Goal: Use online tool/utility: Utilize a website feature to perform a specific function

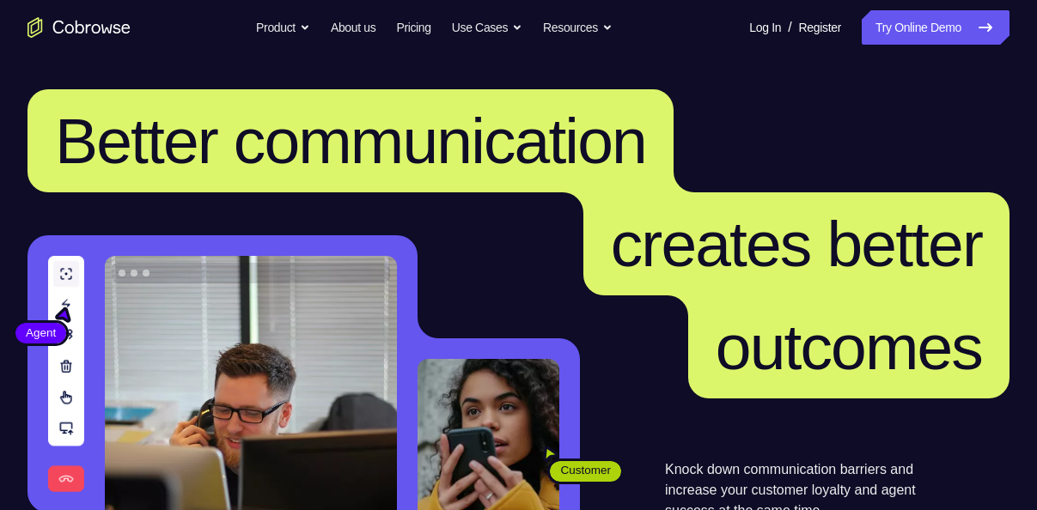
click at [880, 46] on nav "Go back Powerful, Flexible and Trustworthy. Avoid all extra friction for both A…" at bounding box center [518, 27] width 1037 height 55
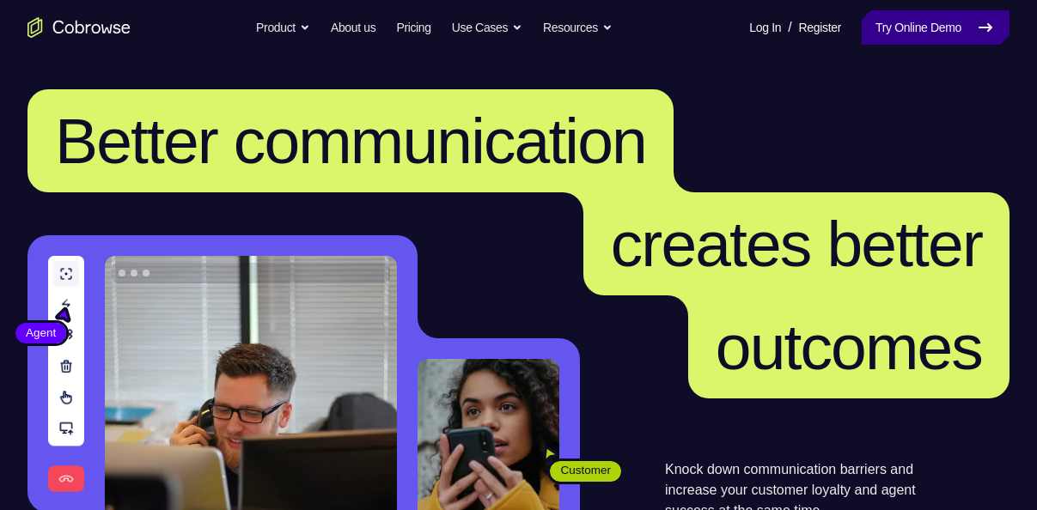
click at [887, 35] on link "Try Online Demo" at bounding box center [936, 27] width 148 height 34
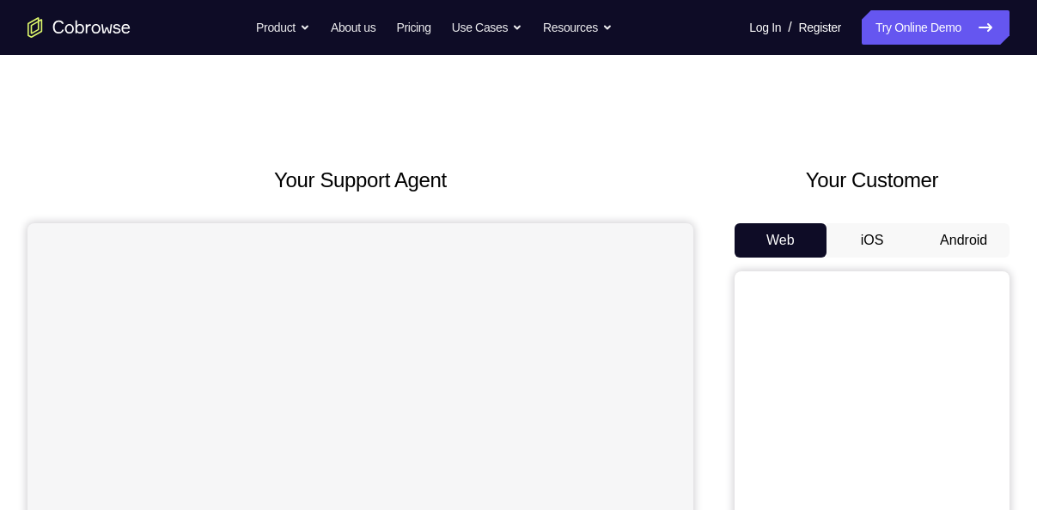
click at [944, 235] on button "Android" at bounding box center [964, 240] width 92 height 34
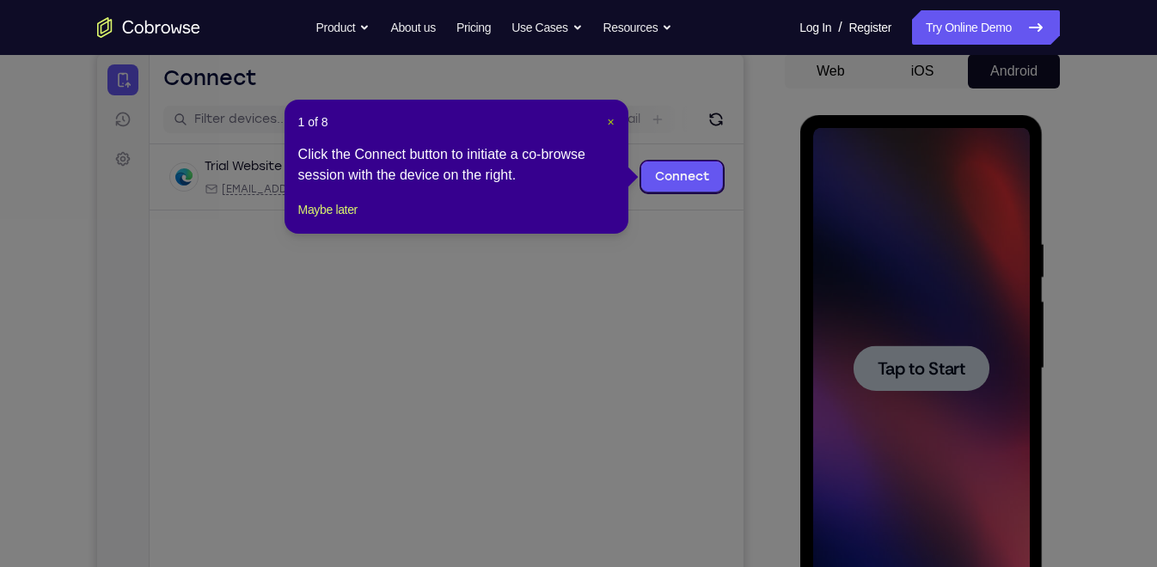
click at [609, 120] on span "×" at bounding box center [610, 122] width 7 height 14
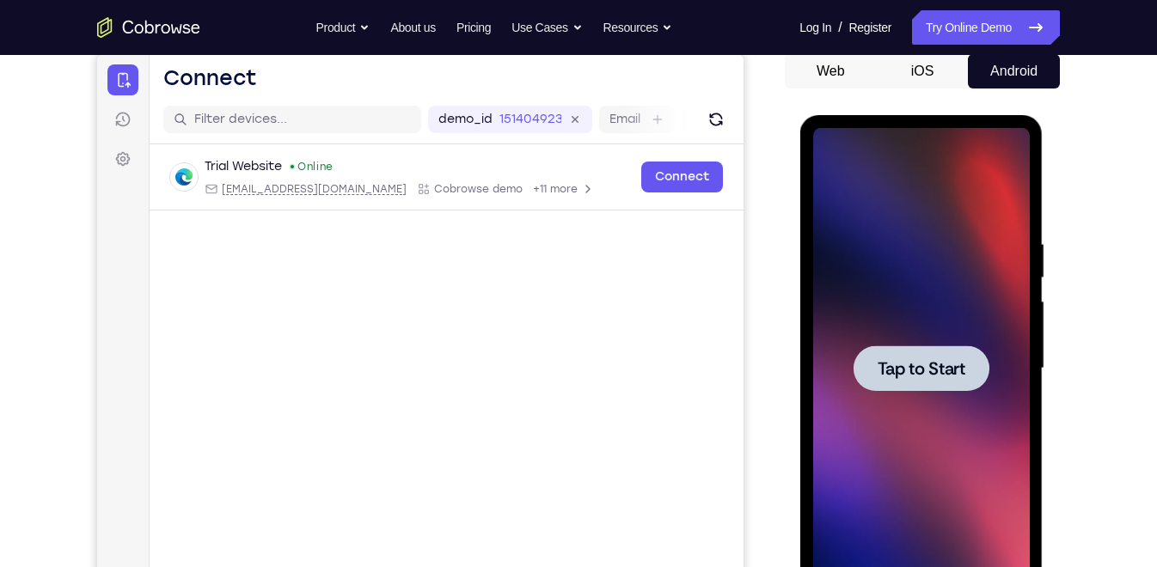
click at [932, 351] on div at bounding box center [920, 368] width 136 height 46
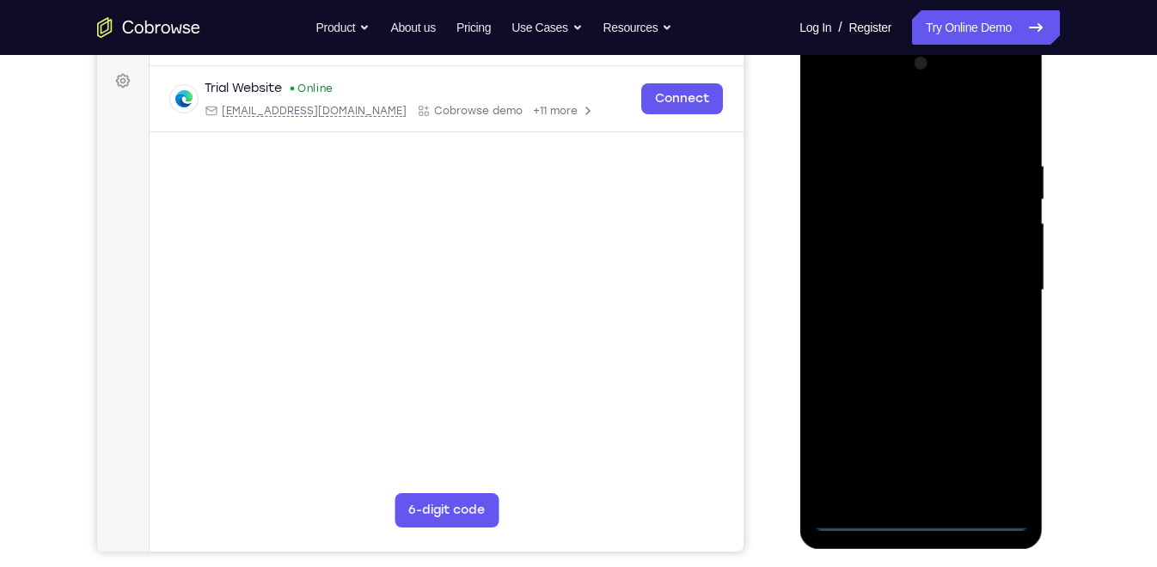
scroll to position [246, 0]
click at [919, 510] on div at bounding box center [920, 292] width 217 height 481
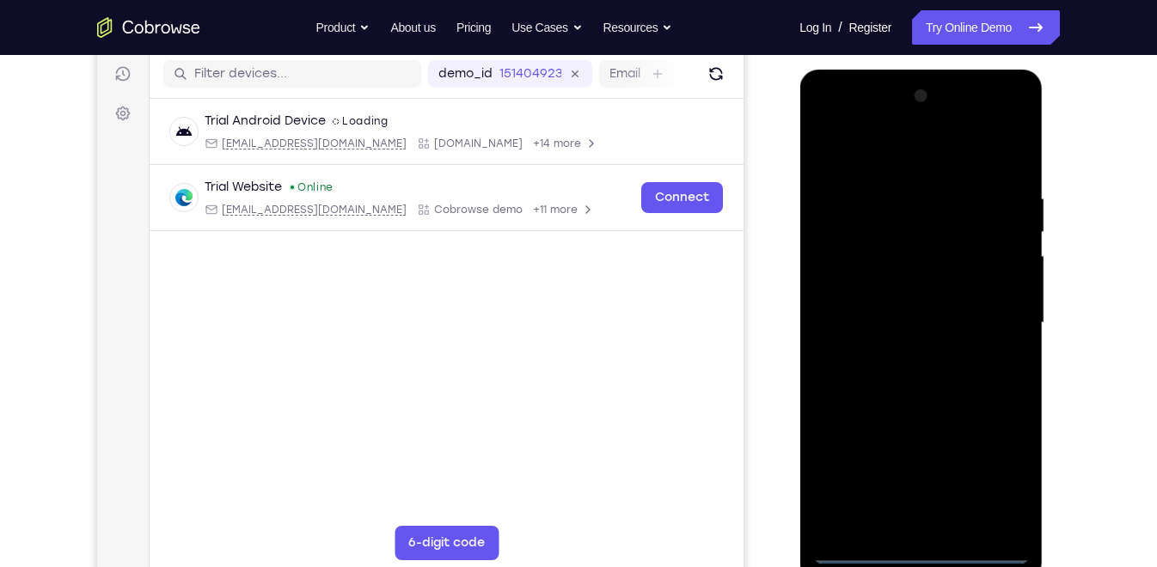
scroll to position [211, 0]
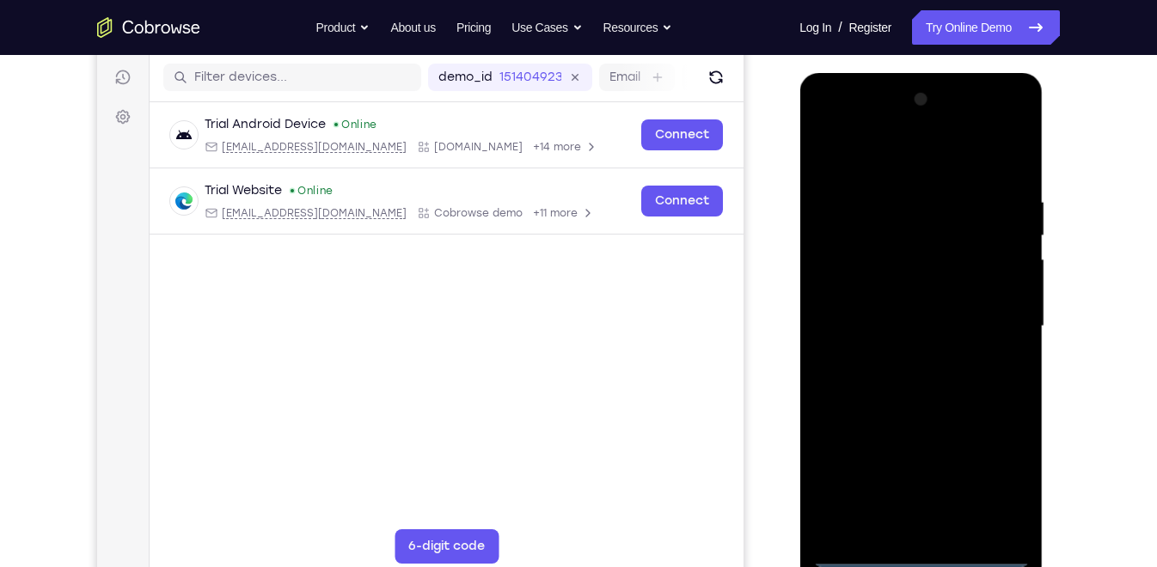
click at [993, 473] on div at bounding box center [920, 326] width 217 height 481
click at [900, 153] on div at bounding box center [920, 326] width 217 height 481
click at [846, 281] on div at bounding box center [920, 326] width 217 height 481
click at [913, 328] on div at bounding box center [920, 326] width 217 height 481
click at [913, 316] on div at bounding box center [920, 326] width 217 height 481
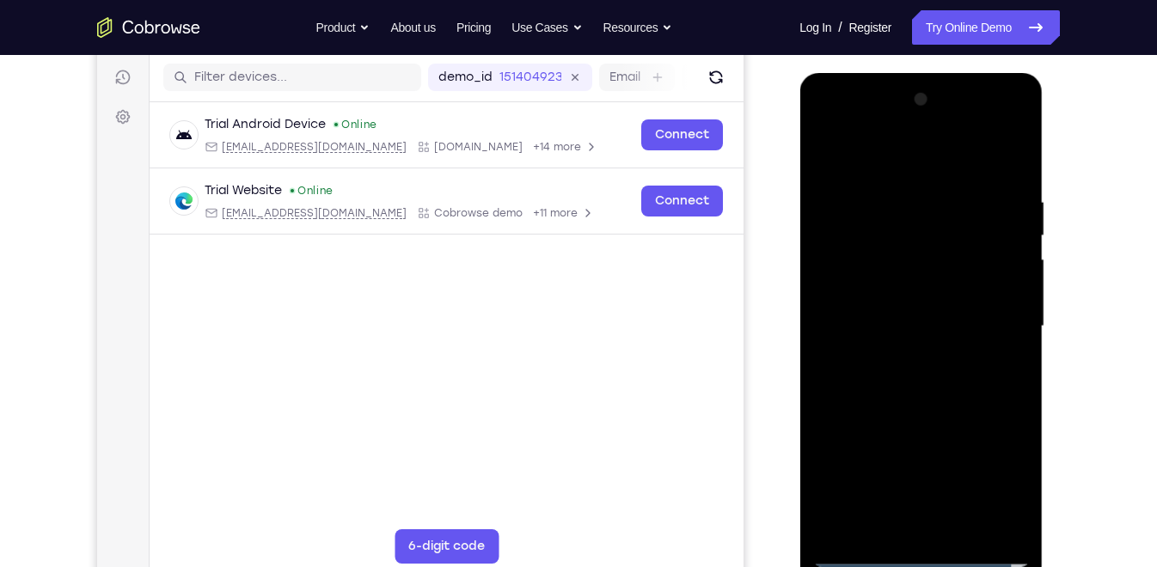
click at [906, 350] on div at bounding box center [920, 326] width 217 height 481
click at [887, 401] on div at bounding box center [920, 326] width 217 height 481
click at [868, 447] on div at bounding box center [920, 326] width 217 height 481
click at [868, 324] on div at bounding box center [920, 326] width 217 height 481
click at [861, 510] on div at bounding box center [920, 326] width 217 height 481
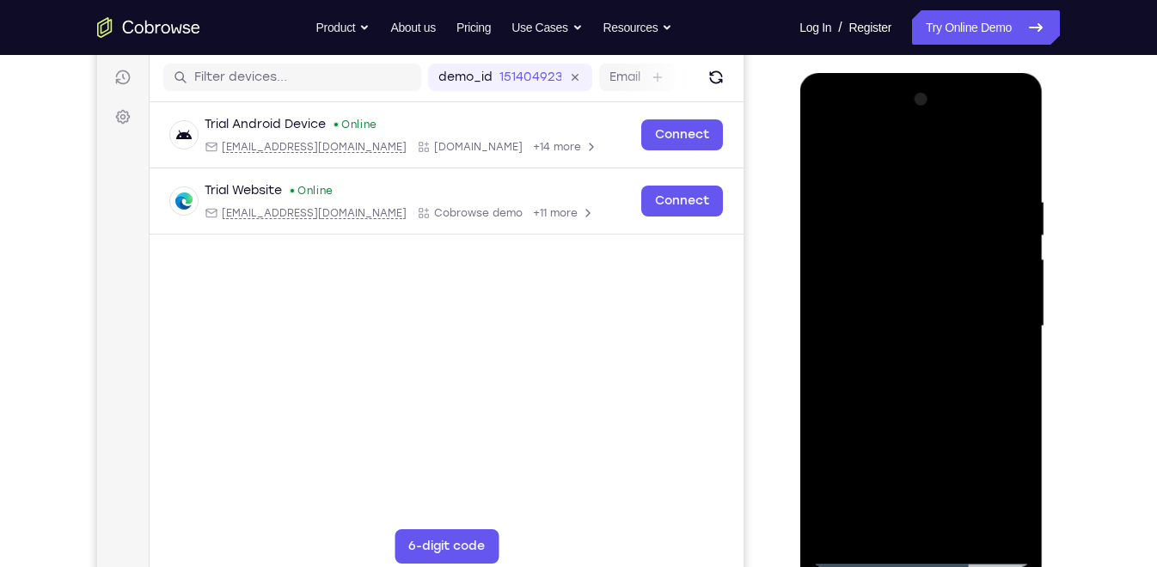
click at [896, 403] on div at bounding box center [920, 326] width 217 height 481
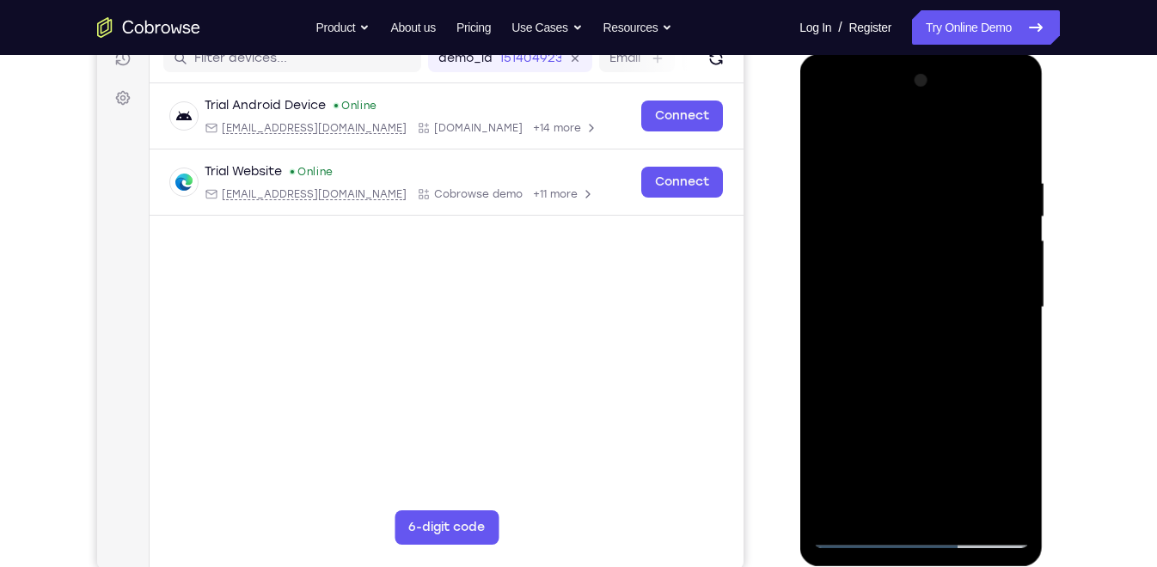
click at [962, 255] on div at bounding box center [920, 307] width 217 height 481
click at [1012, 319] on div at bounding box center [920, 307] width 217 height 481
click at [1017, 148] on div at bounding box center [920, 307] width 217 height 481
click at [908, 266] on div at bounding box center [920, 307] width 217 height 481
click at [1015, 313] on div at bounding box center [920, 307] width 217 height 481
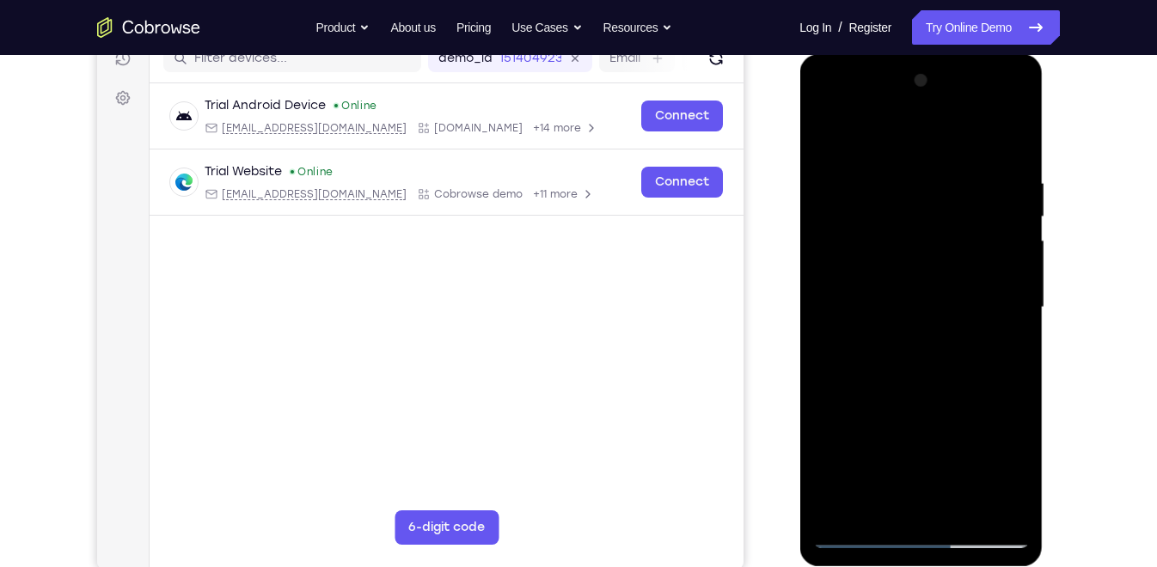
click at [1011, 147] on div at bounding box center [920, 307] width 217 height 481
click at [870, 150] on div at bounding box center [920, 307] width 217 height 481
click at [978, 135] on div at bounding box center [920, 307] width 217 height 481
click at [939, 241] on div at bounding box center [920, 307] width 217 height 481
click at [840, 388] on div at bounding box center [920, 307] width 217 height 481
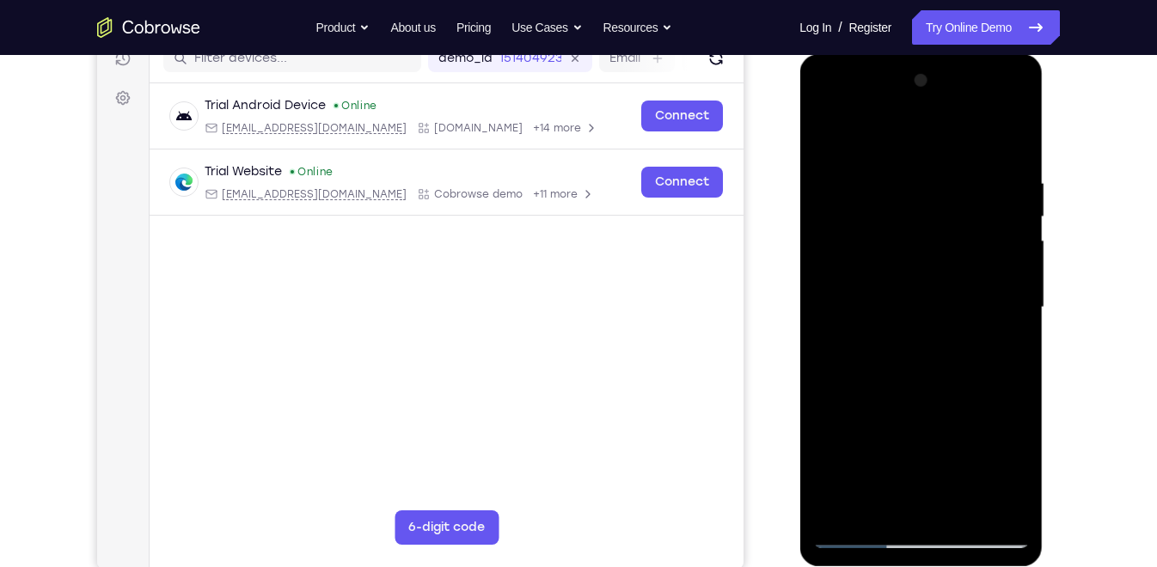
click at [857, 510] on div at bounding box center [920, 307] width 217 height 481
click at [845, 274] on div at bounding box center [920, 307] width 217 height 481
click at [858, 510] on div at bounding box center [920, 307] width 217 height 481
click at [835, 442] on div at bounding box center [920, 307] width 217 height 481
click at [858, 510] on div at bounding box center [920, 307] width 217 height 481
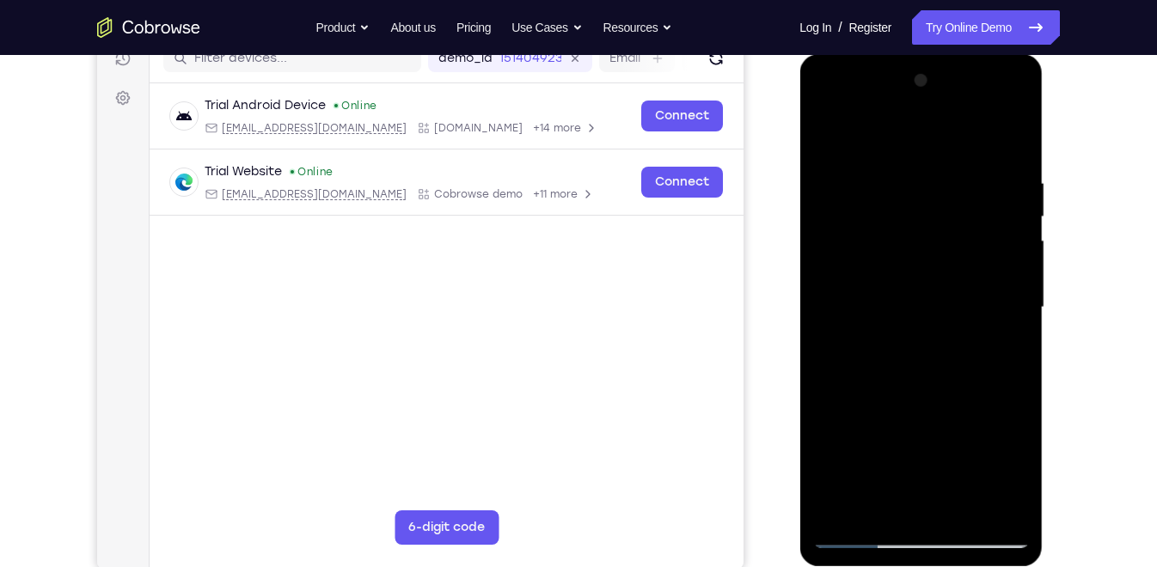
click at [855, 510] on div at bounding box center [920, 307] width 217 height 481
click at [954, 199] on div at bounding box center [920, 307] width 217 height 481
click at [839, 305] on div at bounding box center [920, 307] width 217 height 481
click at [856, 510] on div at bounding box center [920, 307] width 217 height 481
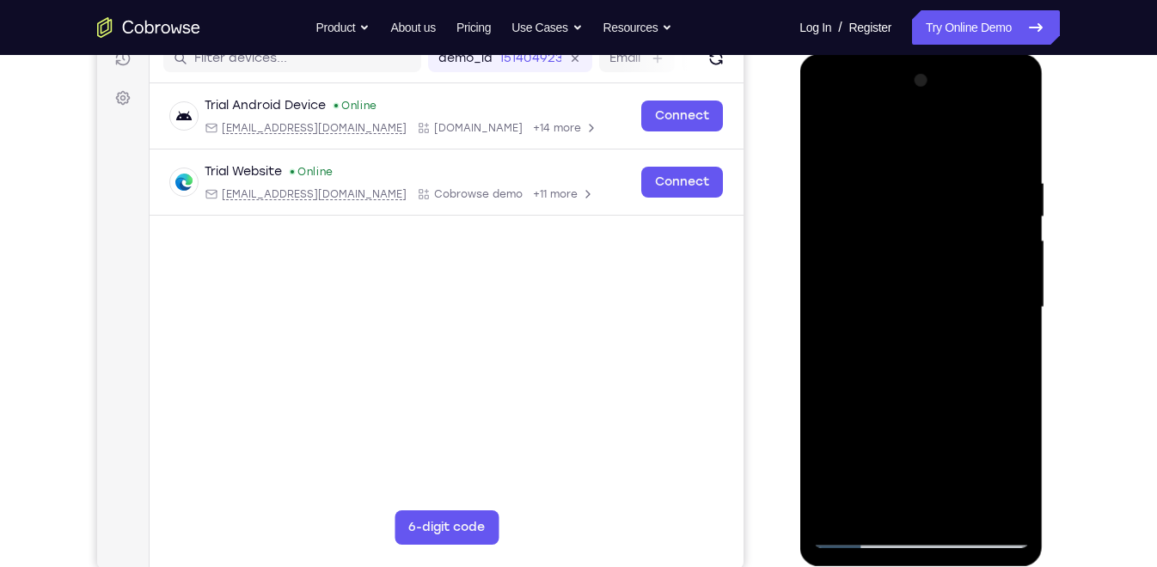
click at [928, 351] on div at bounding box center [920, 307] width 217 height 481
click at [859, 510] on div at bounding box center [920, 307] width 217 height 481
click at [933, 322] on div at bounding box center [920, 307] width 217 height 481
click at [858, 510] on div at bounding box center [920, 307] width 217 height 481
click at [824, 290] on div at bounding box center [920, 307] width 217 height 481
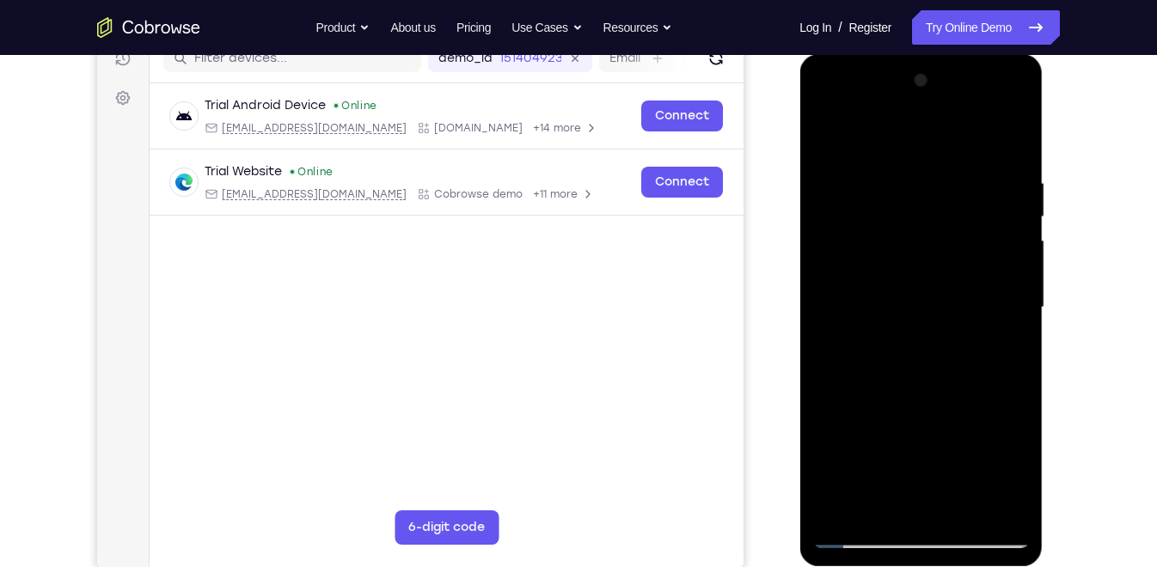
click at [858, 510] on div at bounding box center [920, 307] width 217 height 481
click at [861, 510] on div at bounding box center [920, 307] width 217 height 481
click at [833, 137] on div at bounding box center [920, 307] width 217 height 481
